Goal: Information Seeking & Learning: Find specific fact

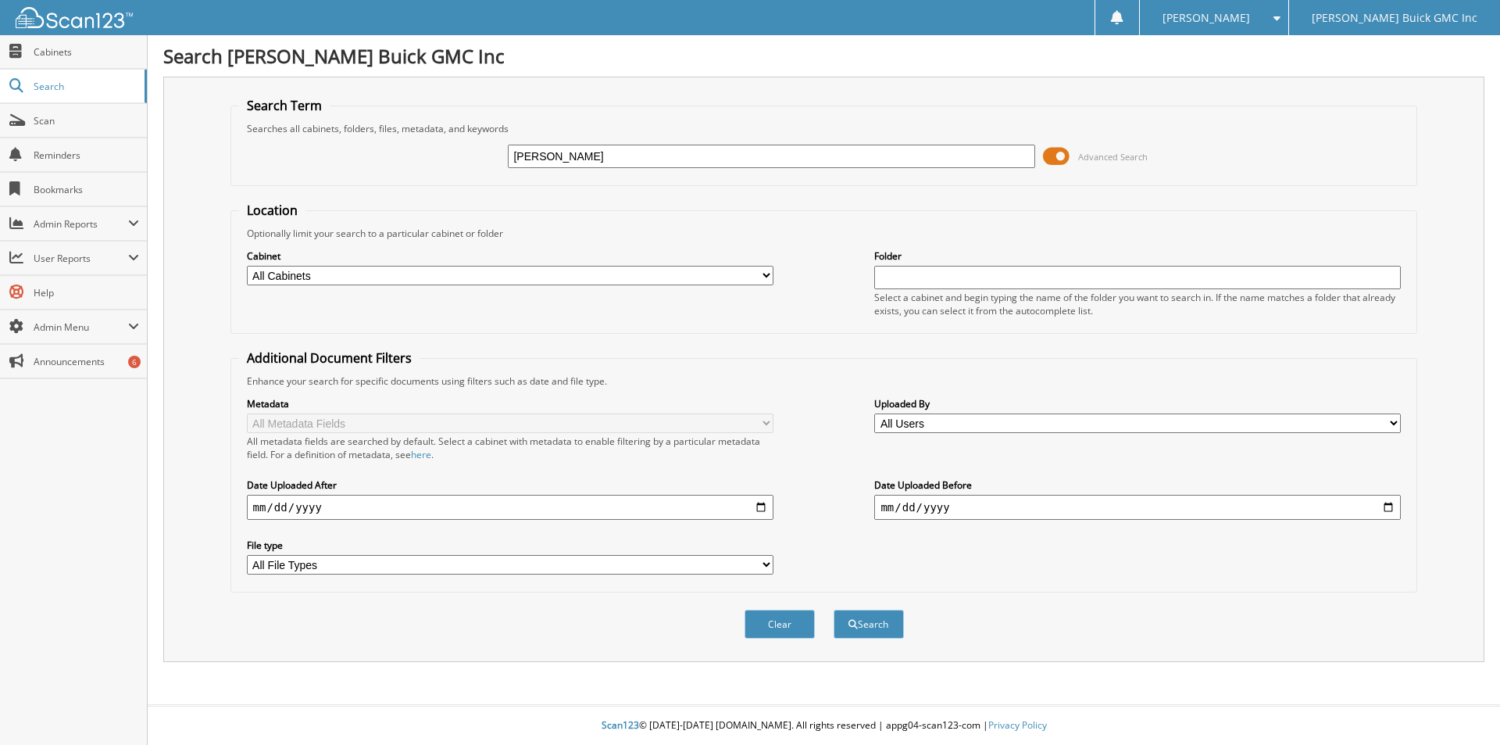
type input "[PERSON_NAME]"
click at [834, 610] on button "Search" at bounding box center [869, 624] width 70 height 29
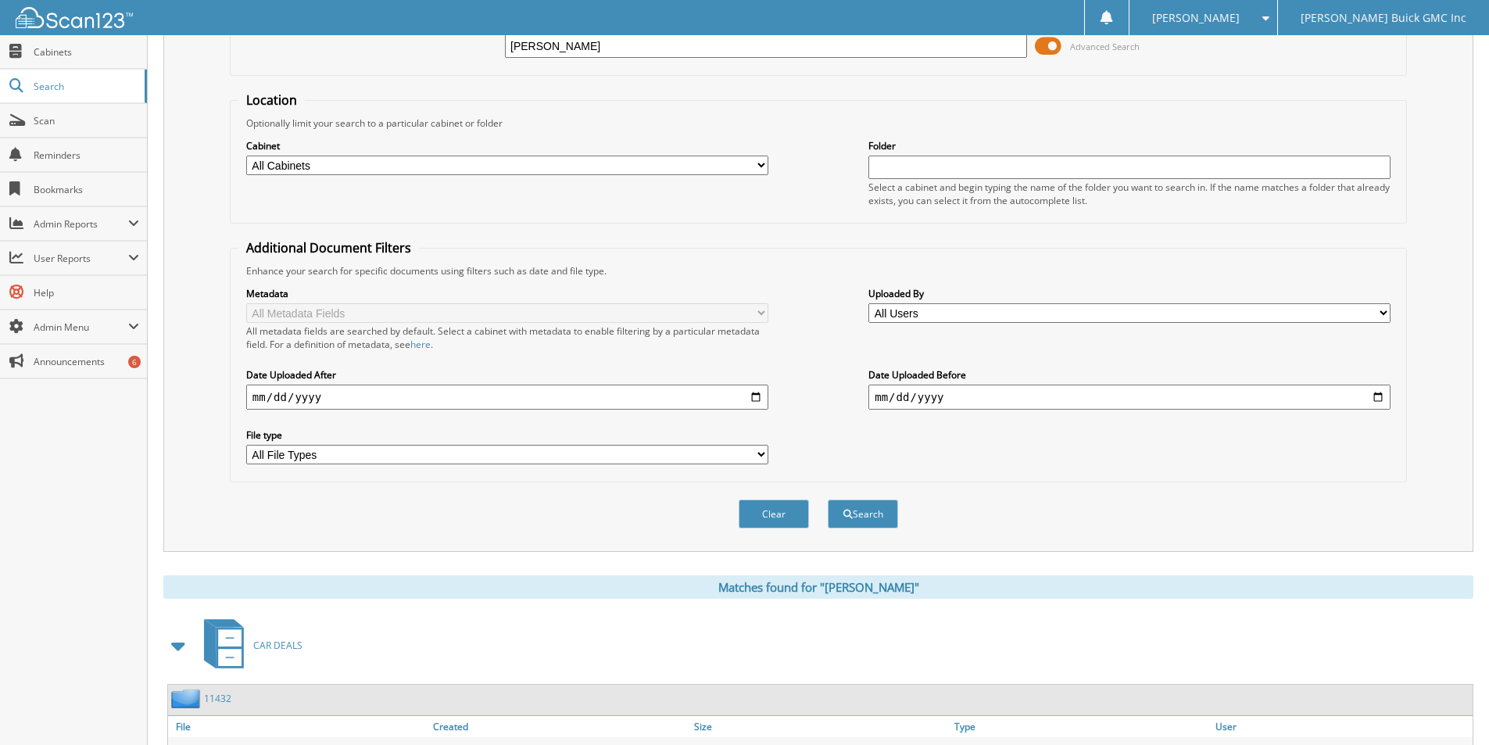
scroll to position [391, 0]
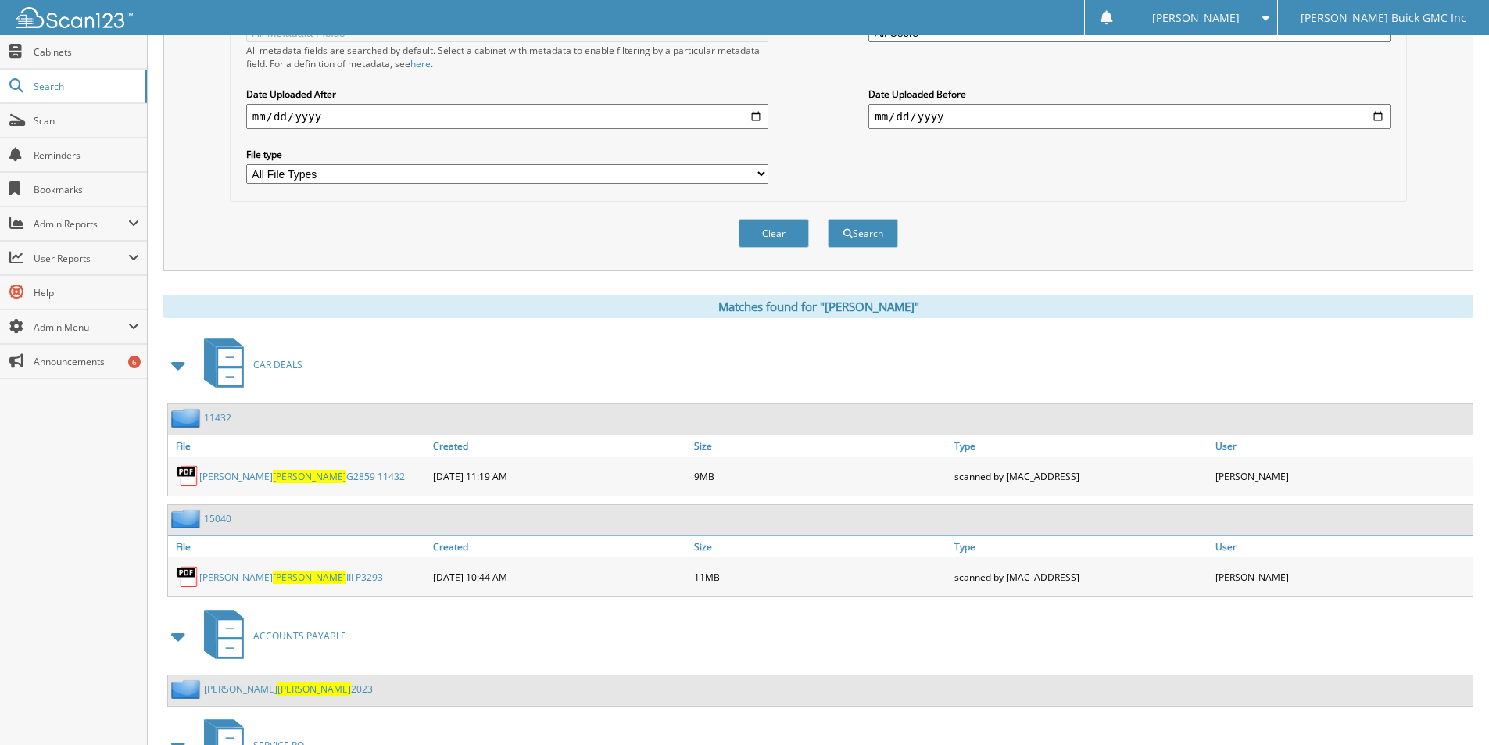
click at [270, 474] on link "ROY RHOADS G2859 11432" at bounding box center [302, 476] width 206 height 13
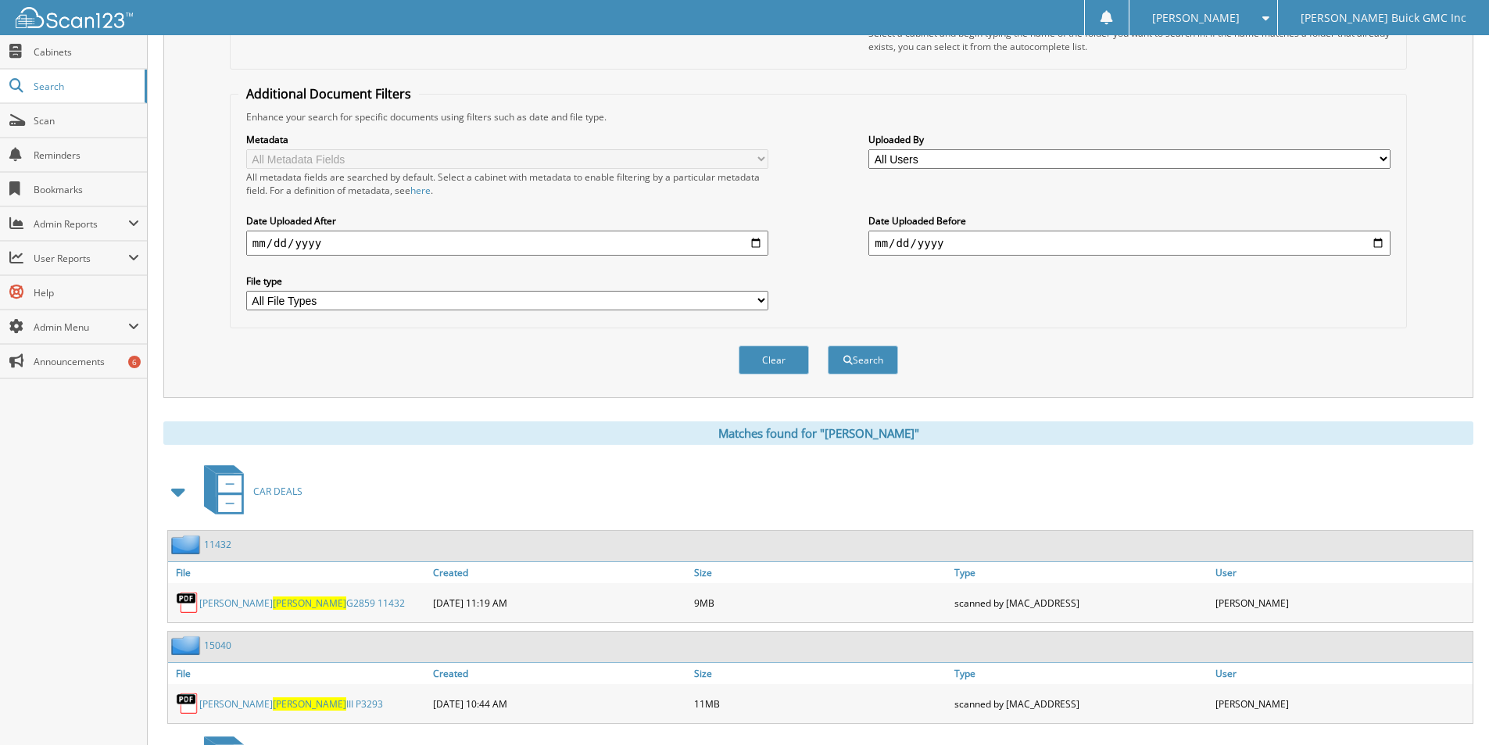
scroll to position [0, 0]
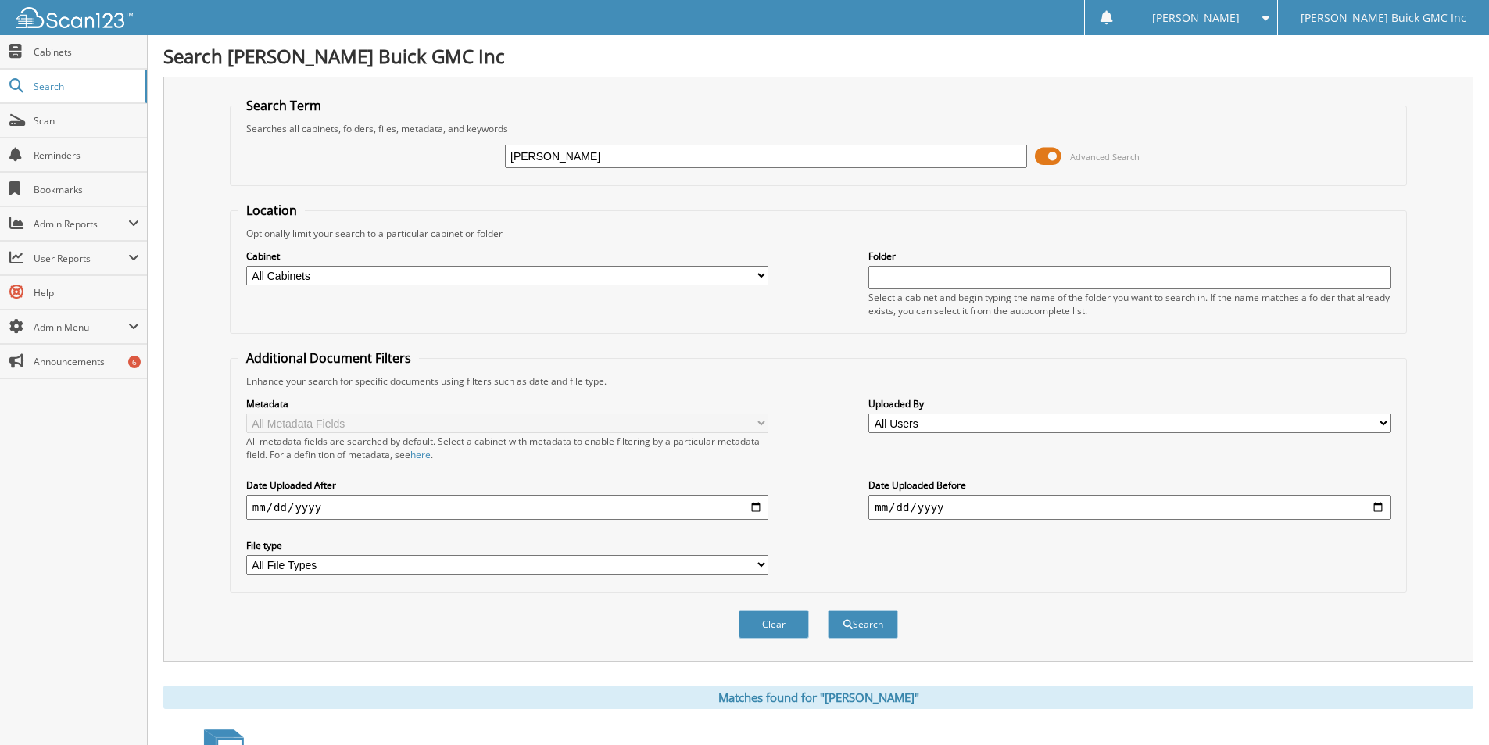
drag, startPoint x: 573, startPoint y: 152, endPoint x: 399, endPoint y: 155, distance: 174.3
click at [400, 156] on div "RHOADS Advanced Search" at bounding box center [818, 156] width 1160 height 42
type input "MAYFIELD"
click at [828, 610] on button "Search" at bounding box center [863, 624] width 70 height 29
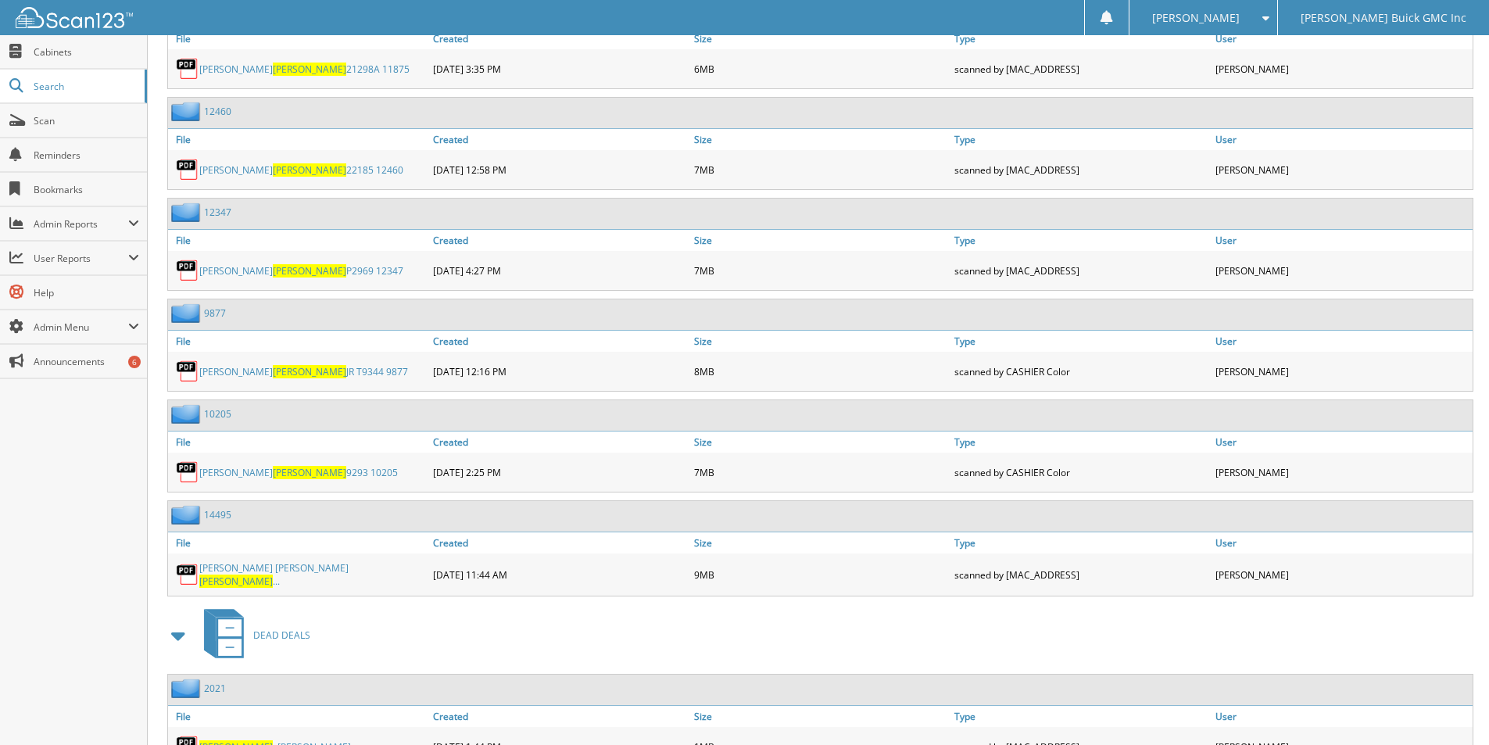
scroll to position [1328, 0]
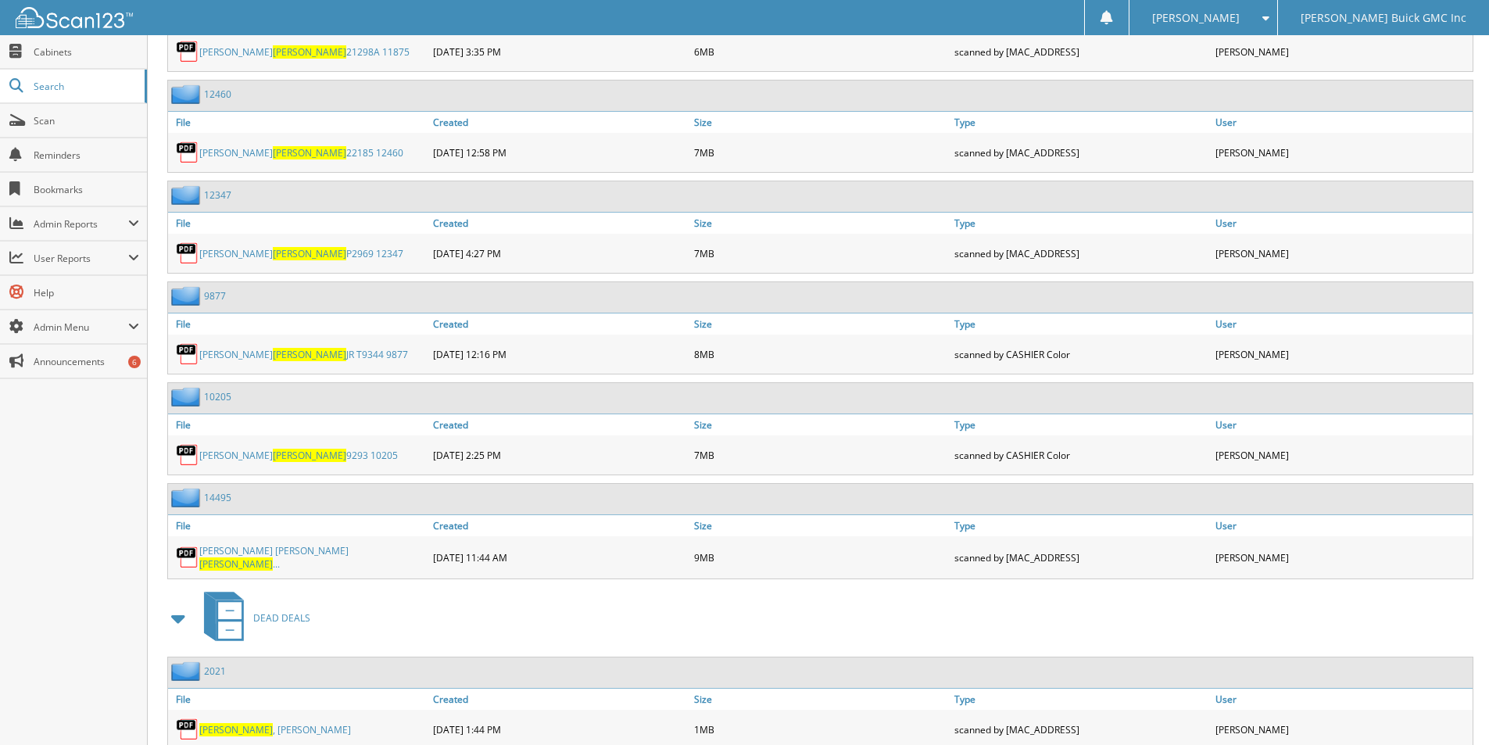
click at [291, 449] on link "ARLENE MAYFIELD 9293 10205" at bounding box center [298, 455] width 198 height 13
drag, startPoint x: 82, startPoint y: 52, endPoint x: 101, endPoint y: 31, distance: 27.7
click at [82, 52] on span "Cabinets" at bounding box center [86, 51] width 105 height 13
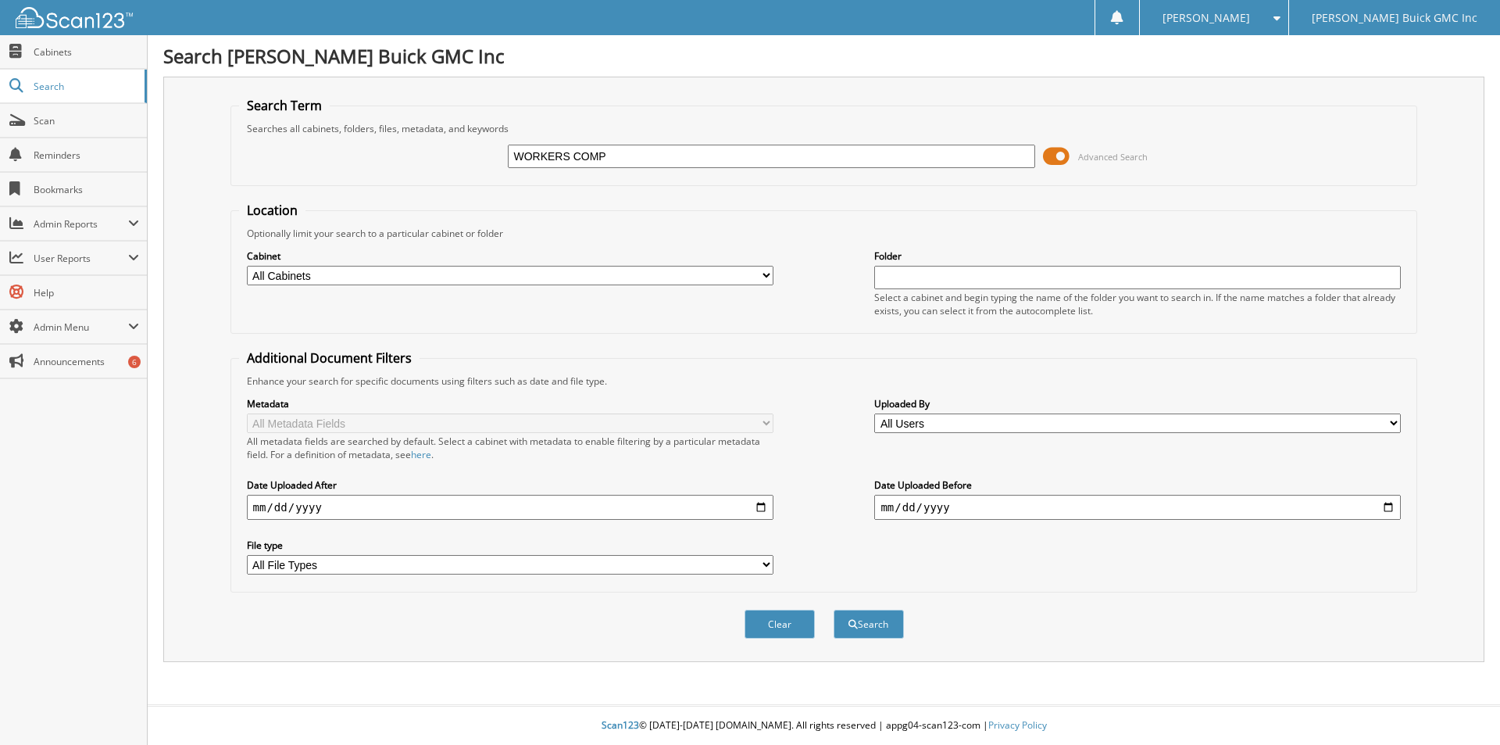
type input "WORKERS COMP"
click at [834, 610] on button "Search" at bounding box center [869, 624] width 70 height 29
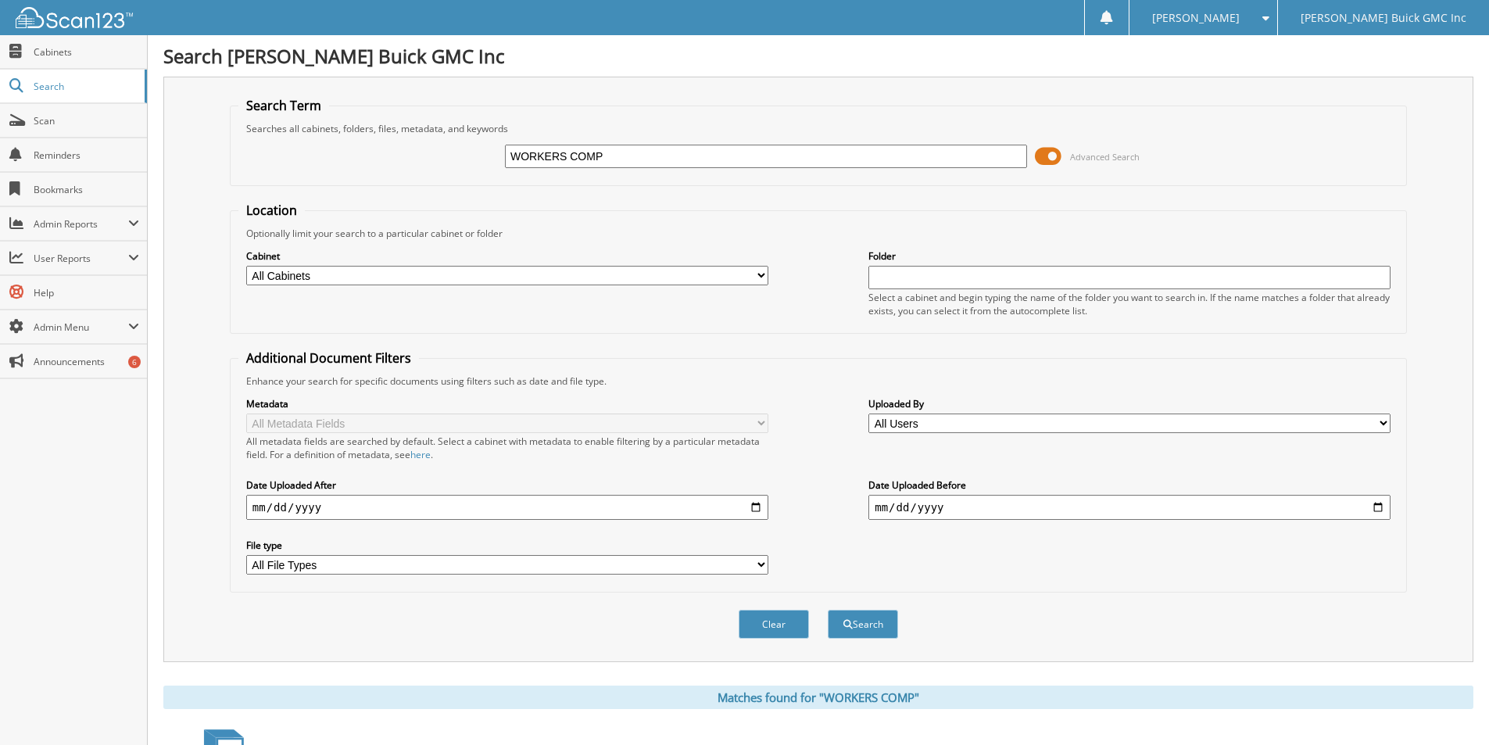
drag, startPoint x: 370, startPoint y: 156, endPoint x: 325, endPoint y: 156, distance: 44.5
click at [325, 156] on div "WORKERS COMP Advanced Search" at bounding box center [818, 156] width 1160 height 42
type input "SCADA"
click at [828, 610] on button "Search" at bounding box center [863, 624] width 70 height 29
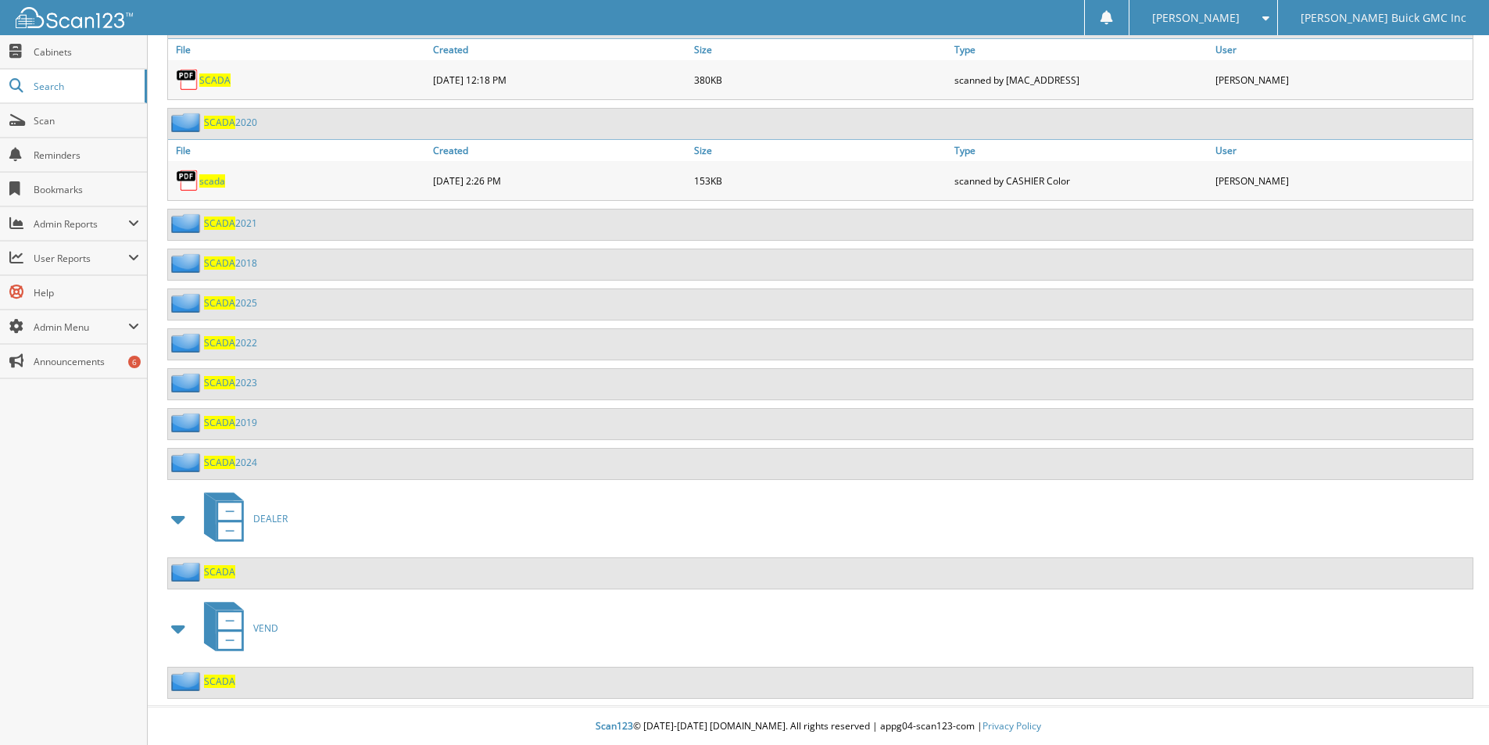
scroll to position [788, 0]
click at [215, 570] on span "SCADA" at bounding box center [219, 570] width 31 height 13
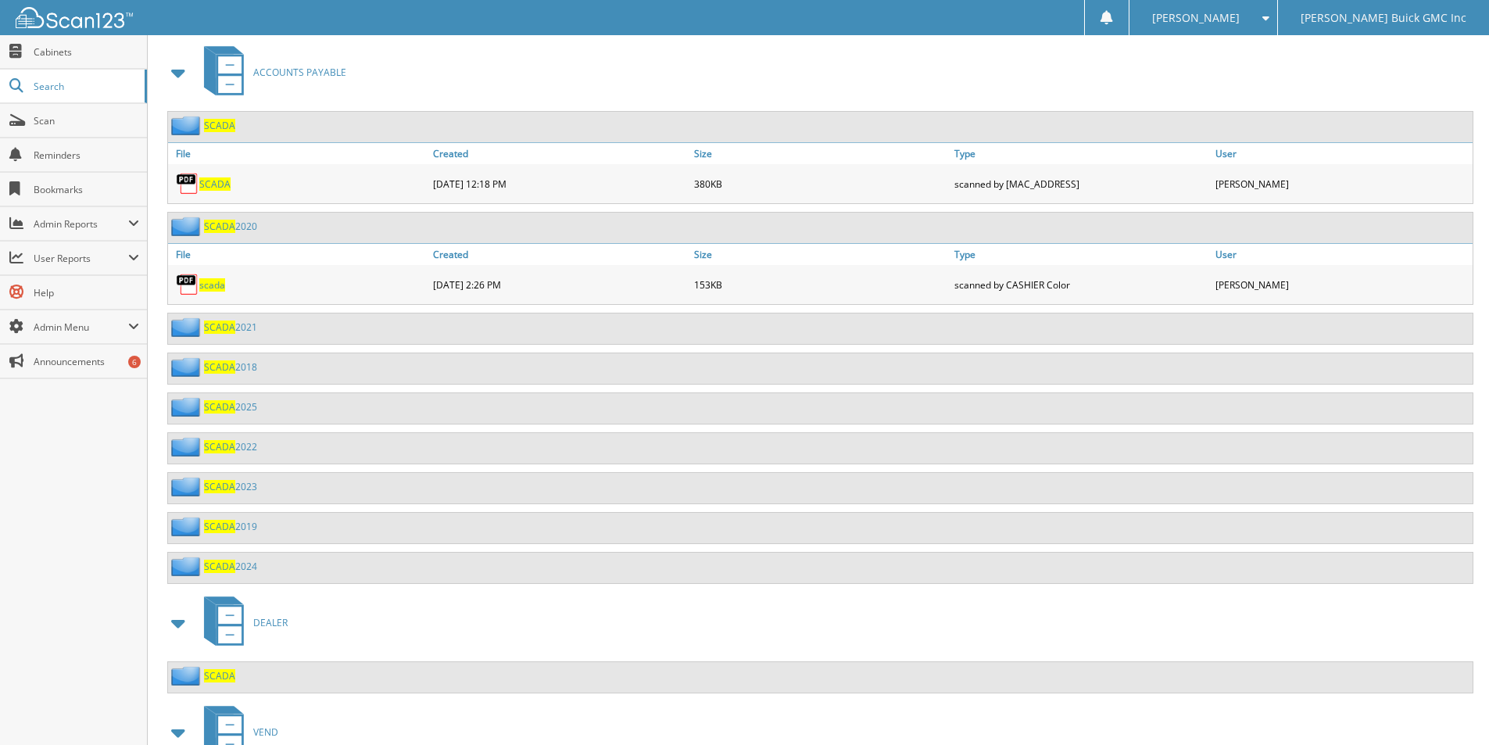
scroll to position [788, 0]
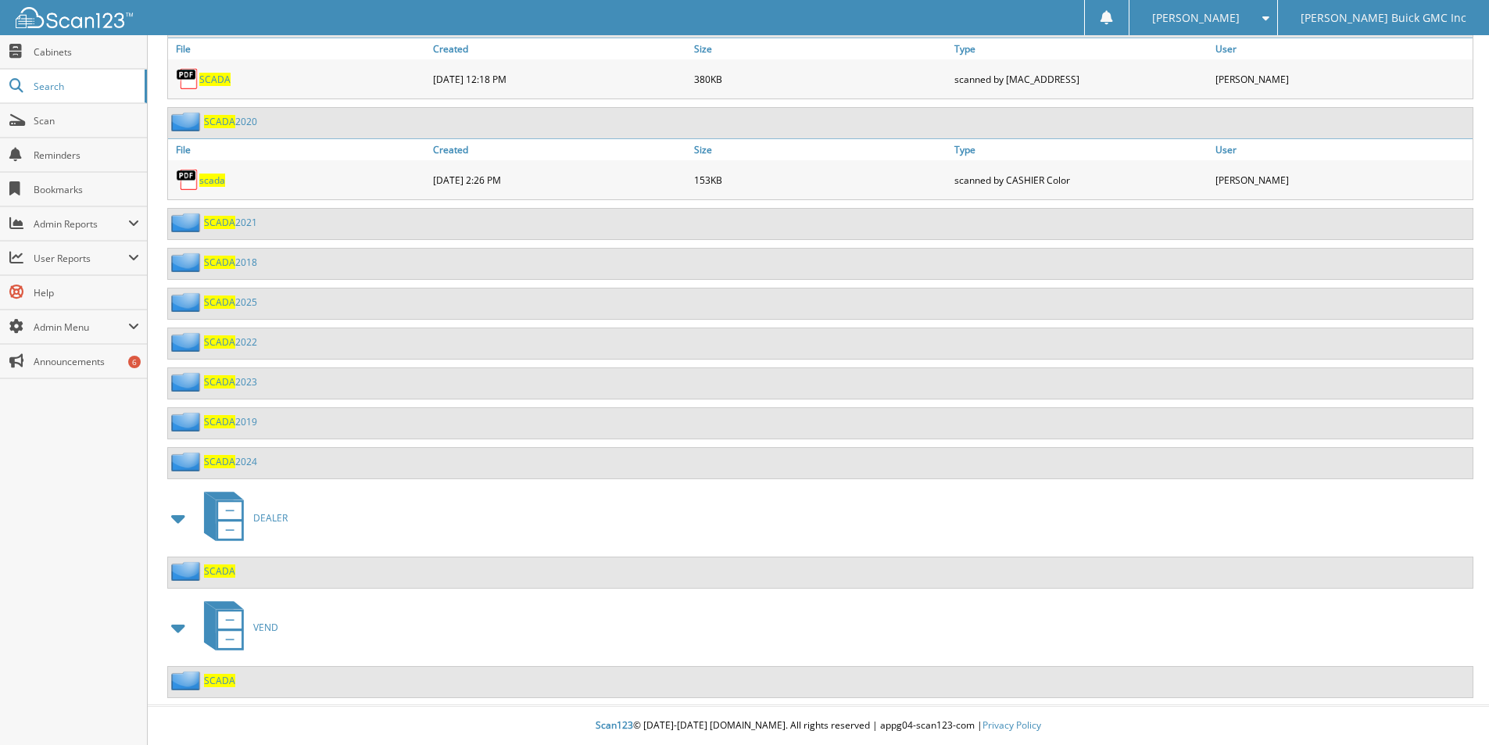
click at [212, 674] on span "SCADA" at bounding box center [219, 680] width 31 height 13
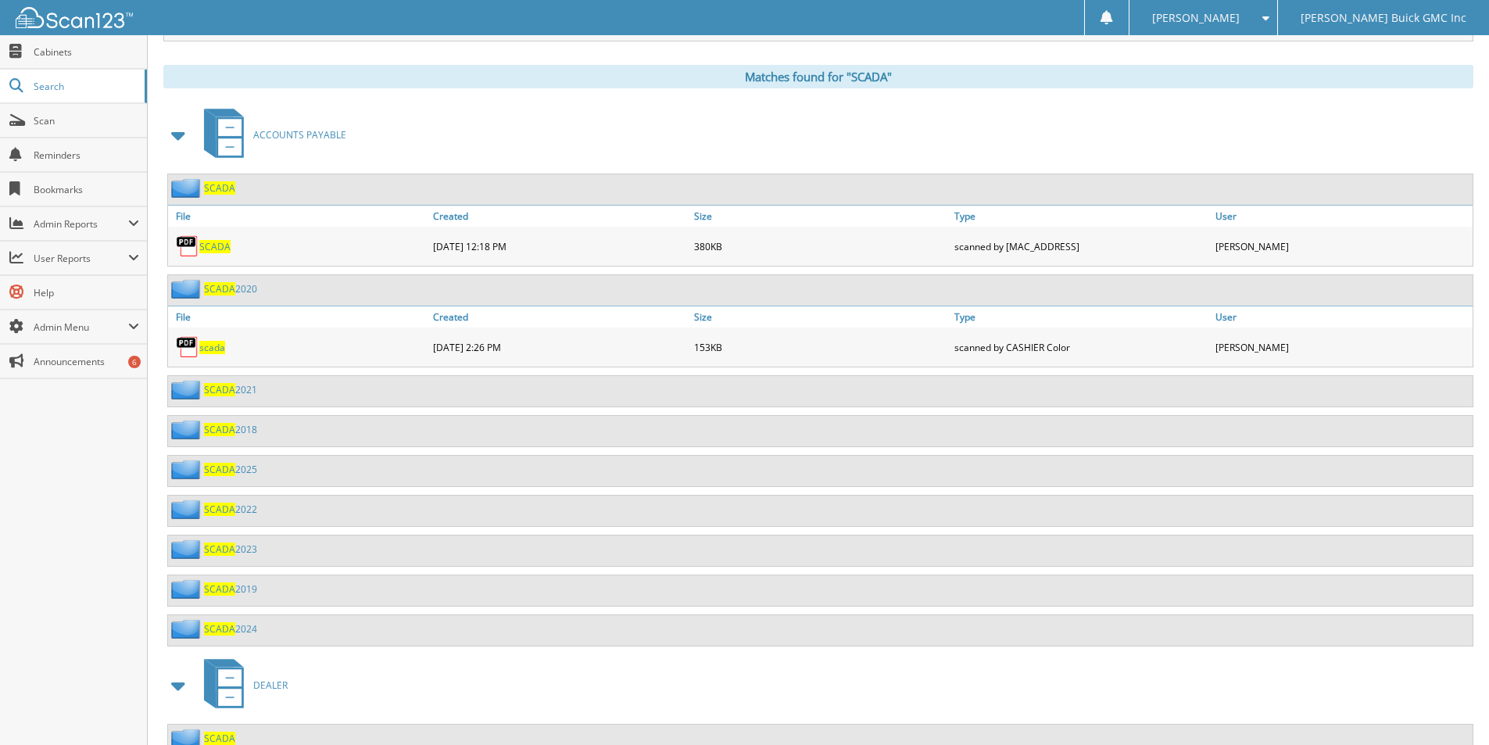
scroll to position [625, 0]
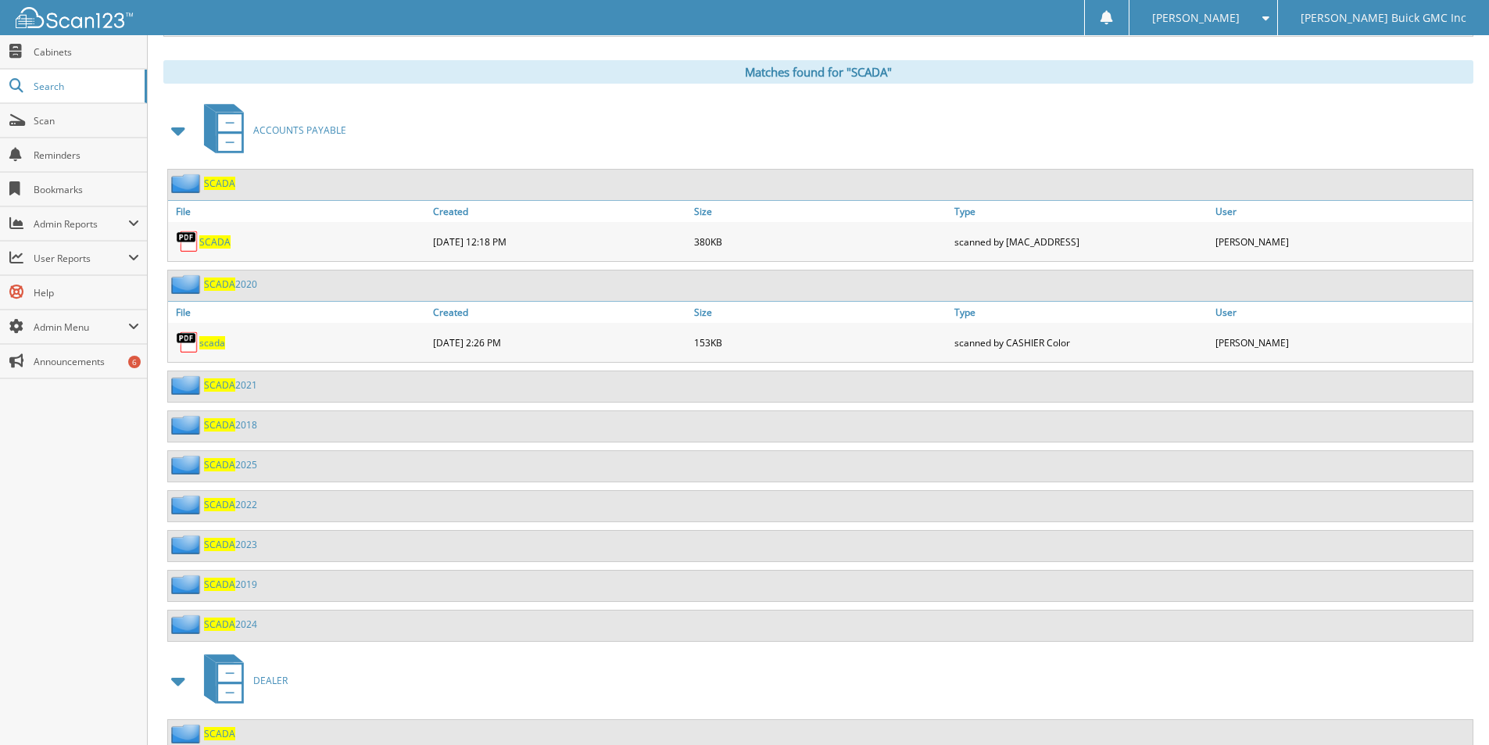
click at [242, 623] on link "SCADA 2024" at bounding box center [230, 623] width 53 height 13
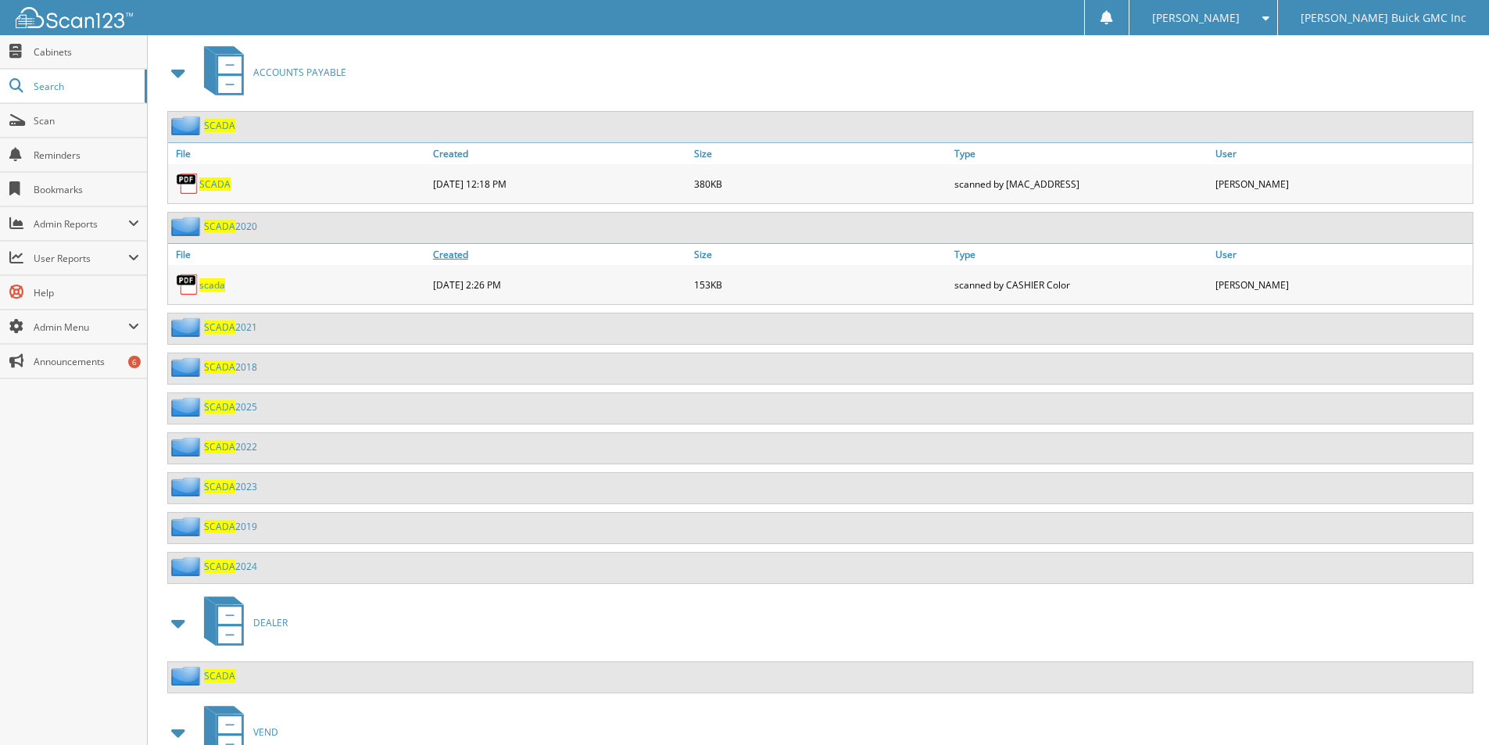
scroll to position [788, 0]
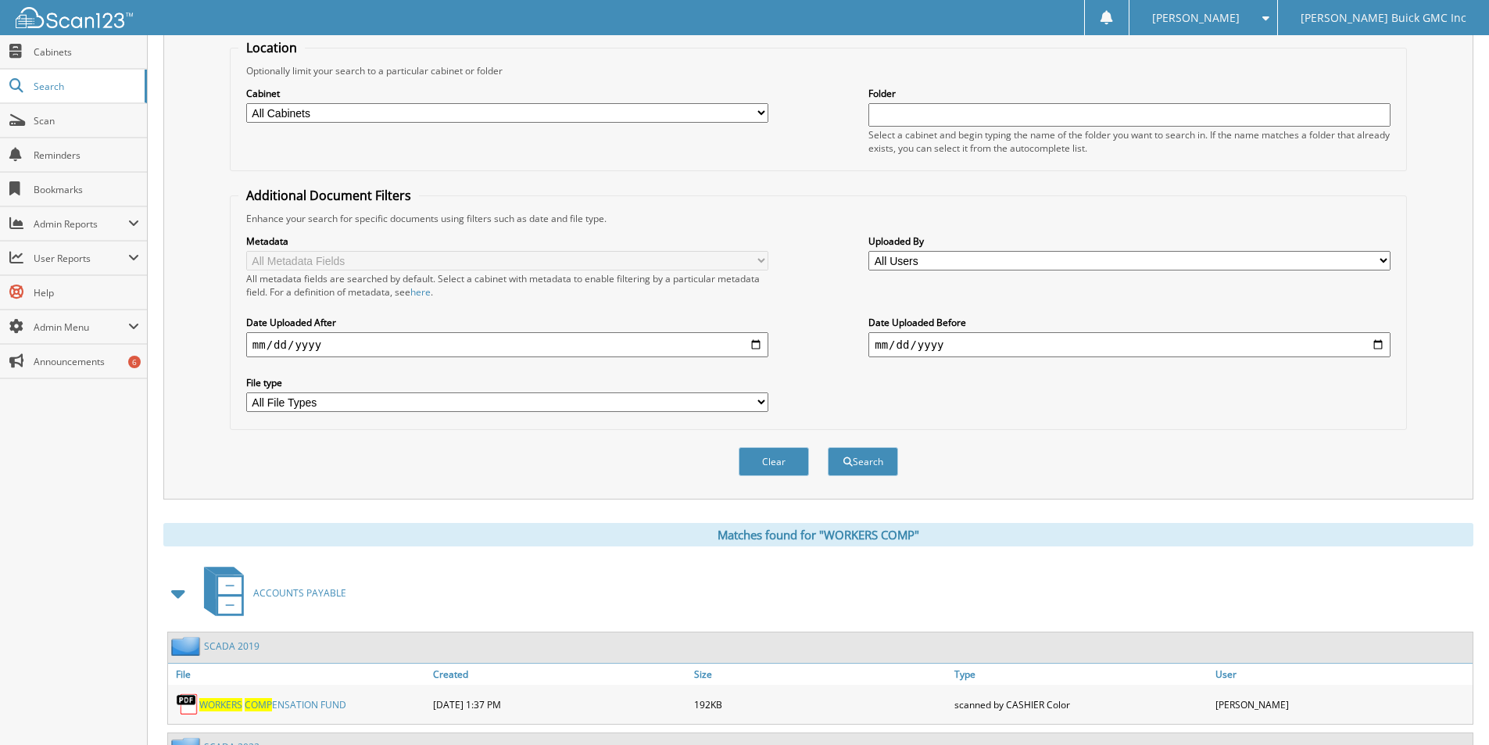
scroll to position [431, 0]
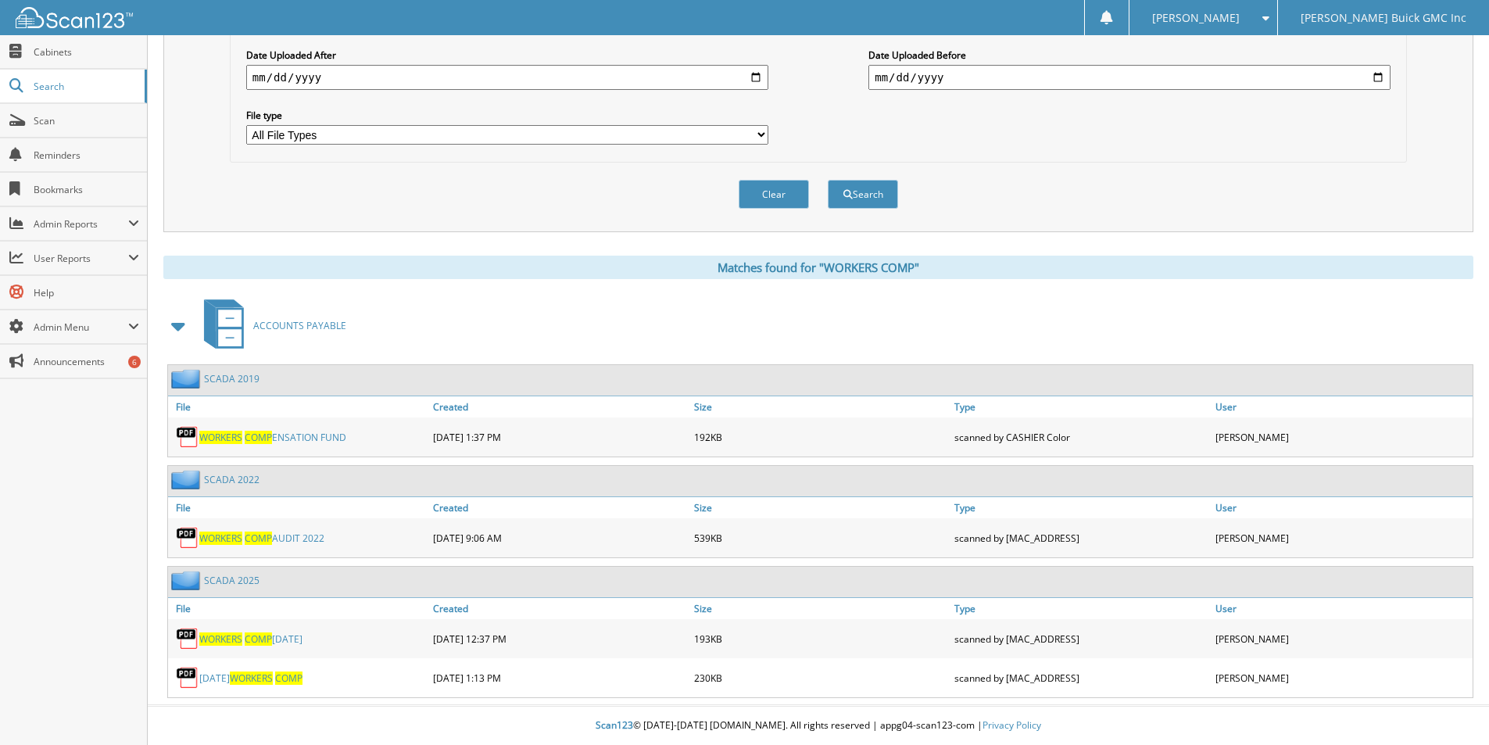
click at [300, 538] on link "WORKERS COMP AUDIT 2022" at bounding box center [261, 537] width 125 height 13
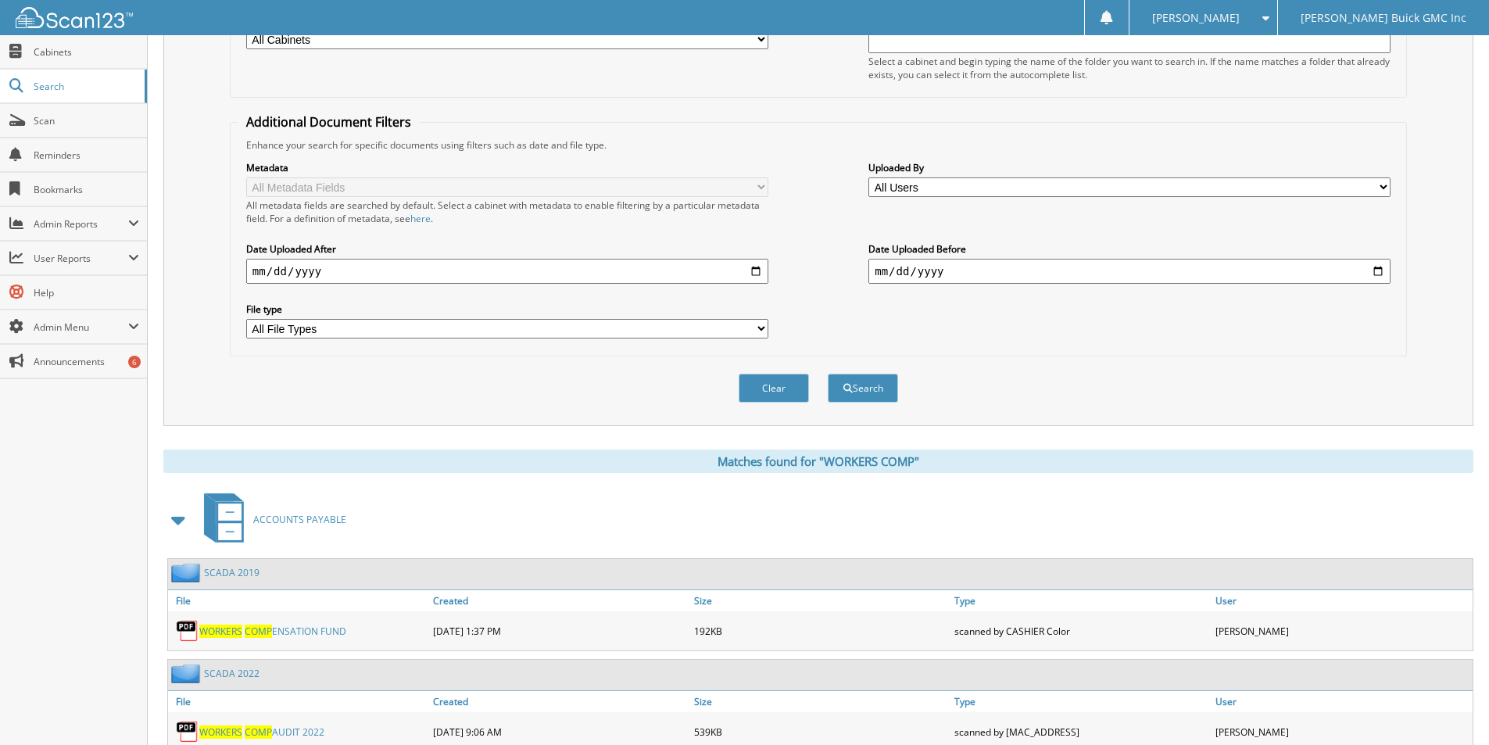
scroll to position [0, 0]
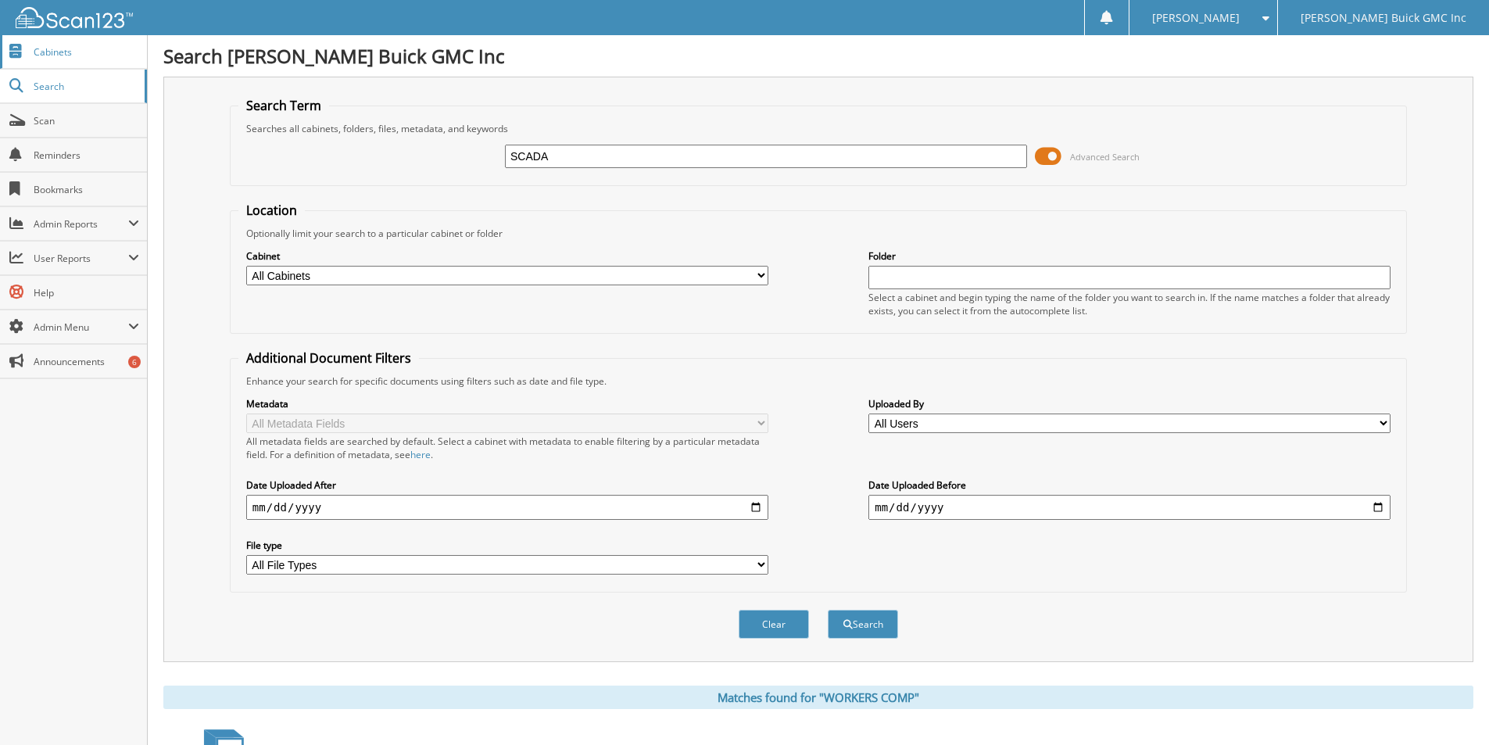
click at [70, 60] on link "Cabinets" at bounding box center [73, 52] width 147 height 34
